Goal: Register for event/course

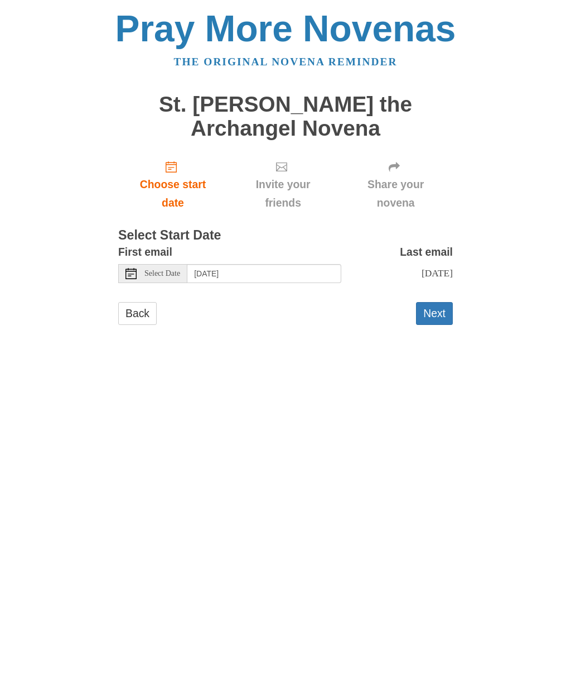
click at [162, 270] on span "Select Date" at bounding box center [163, 274] width 36 height 8
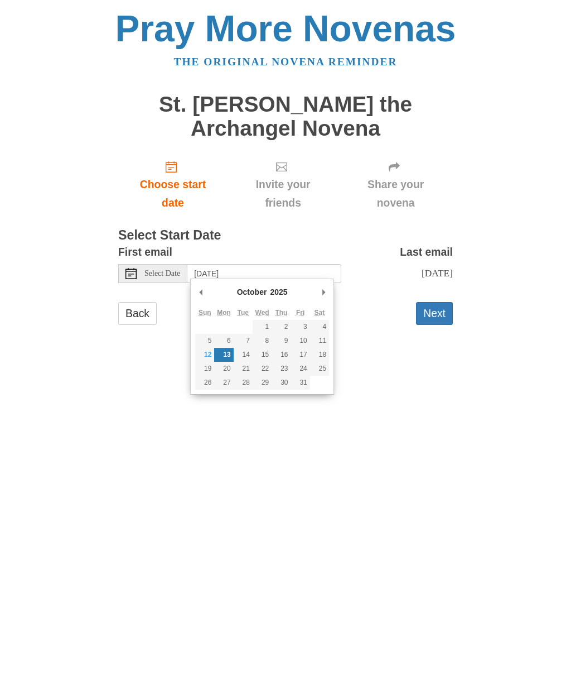
click at [438, 318] on button "Next" at bounding box center [434, 313] width 37 height 23
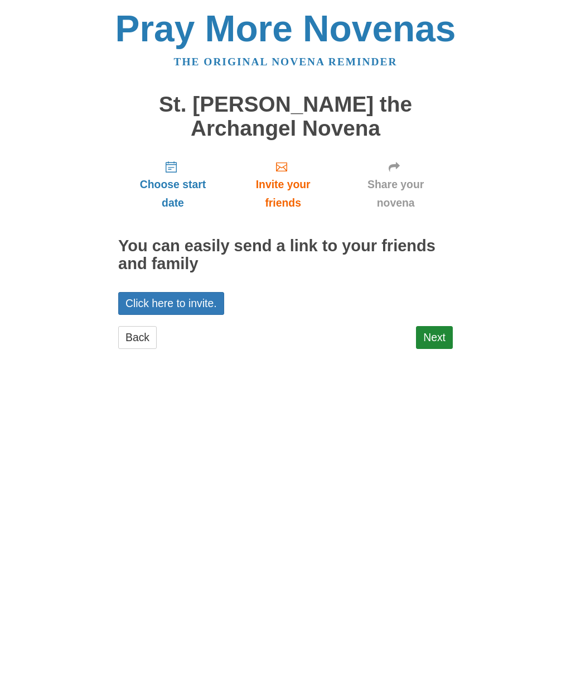
click at [434, 332] on link "Next" at bounding box center [434, 337] width 37 height 23
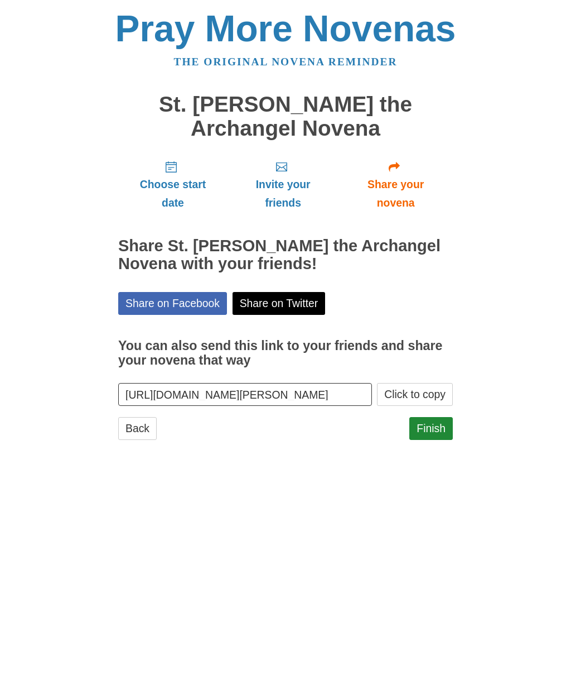
click at [418, 387] on button "Click to copy" at bounding box center [415, 394] width 76 height 23
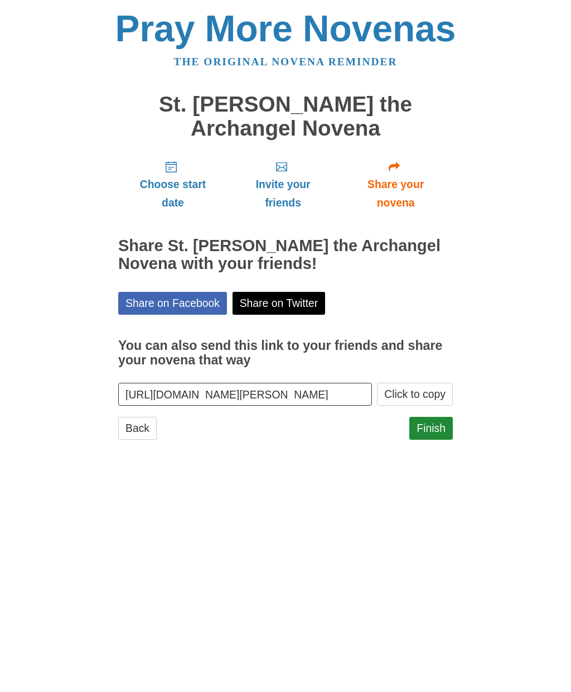
click at [424, 384] on button "Click to copy" at bounding box center [415, 394] width 76 height 23
click at [432, 424] on link "Finish" at bounding box center [432, 428] width 44 height 23
